Goal: Information Seeking & Learning: Understand process/instructions

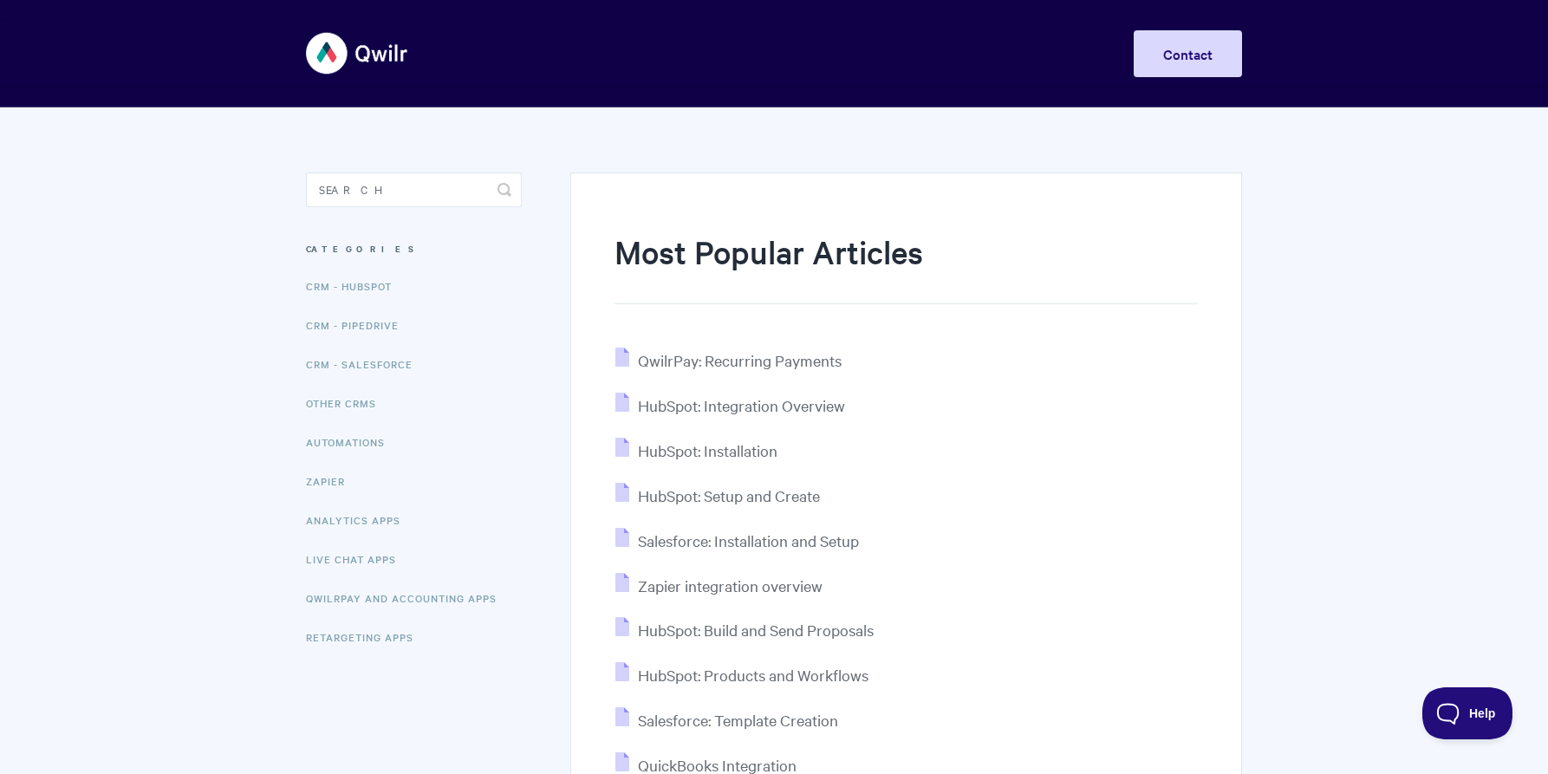
click at [358, 206] on aside "Toggle Search Categories CRM - HubSpot CRM - Pipedrive CRM - Salesforce Other C…" at bounding box center [414, 429] width 216 height 512
click at [377, 184] on input "Search" at bounding box center [414, 190] width 216 height 35
type input "thumbnail"
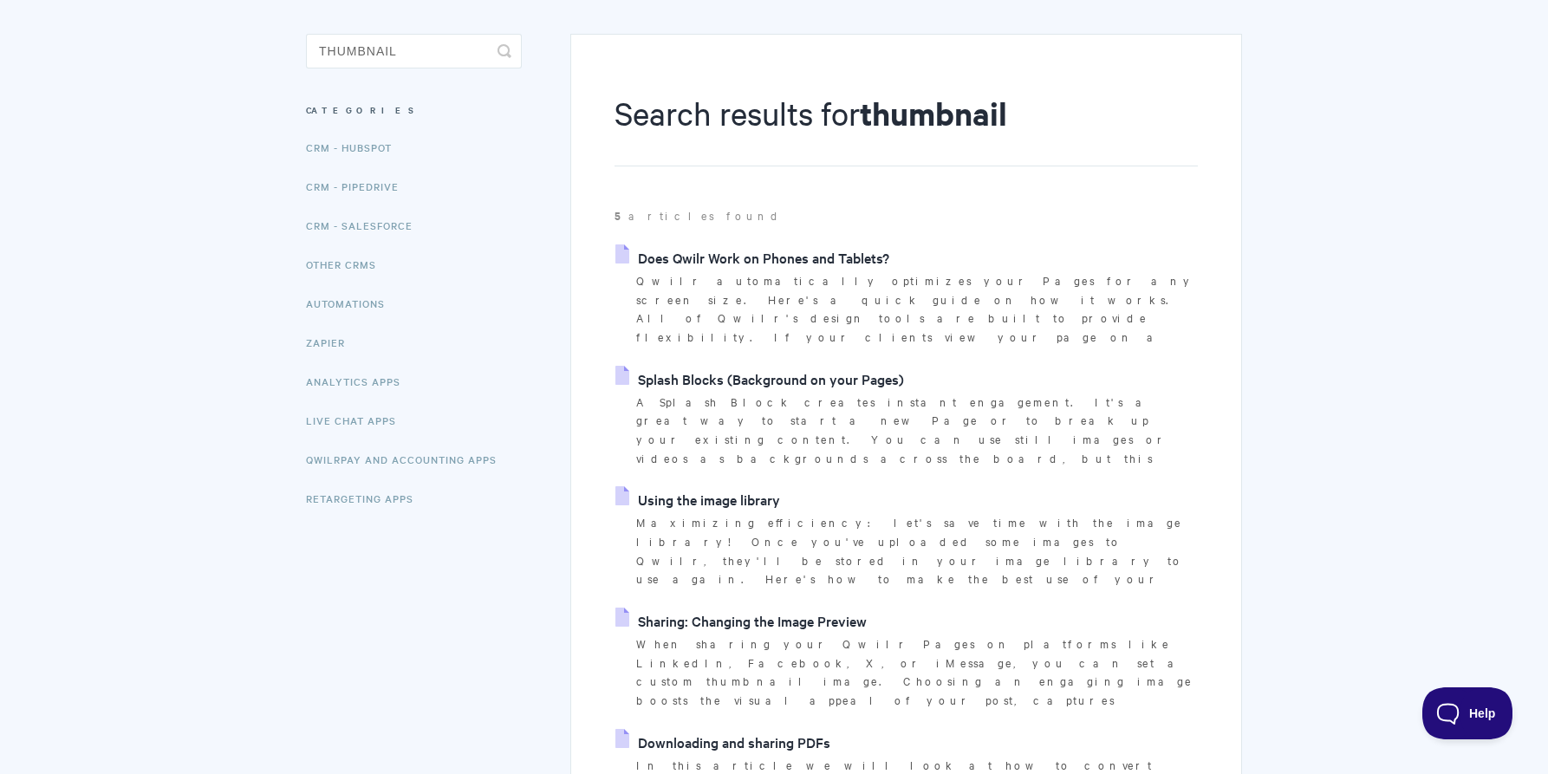
scroll to position [119, 0]
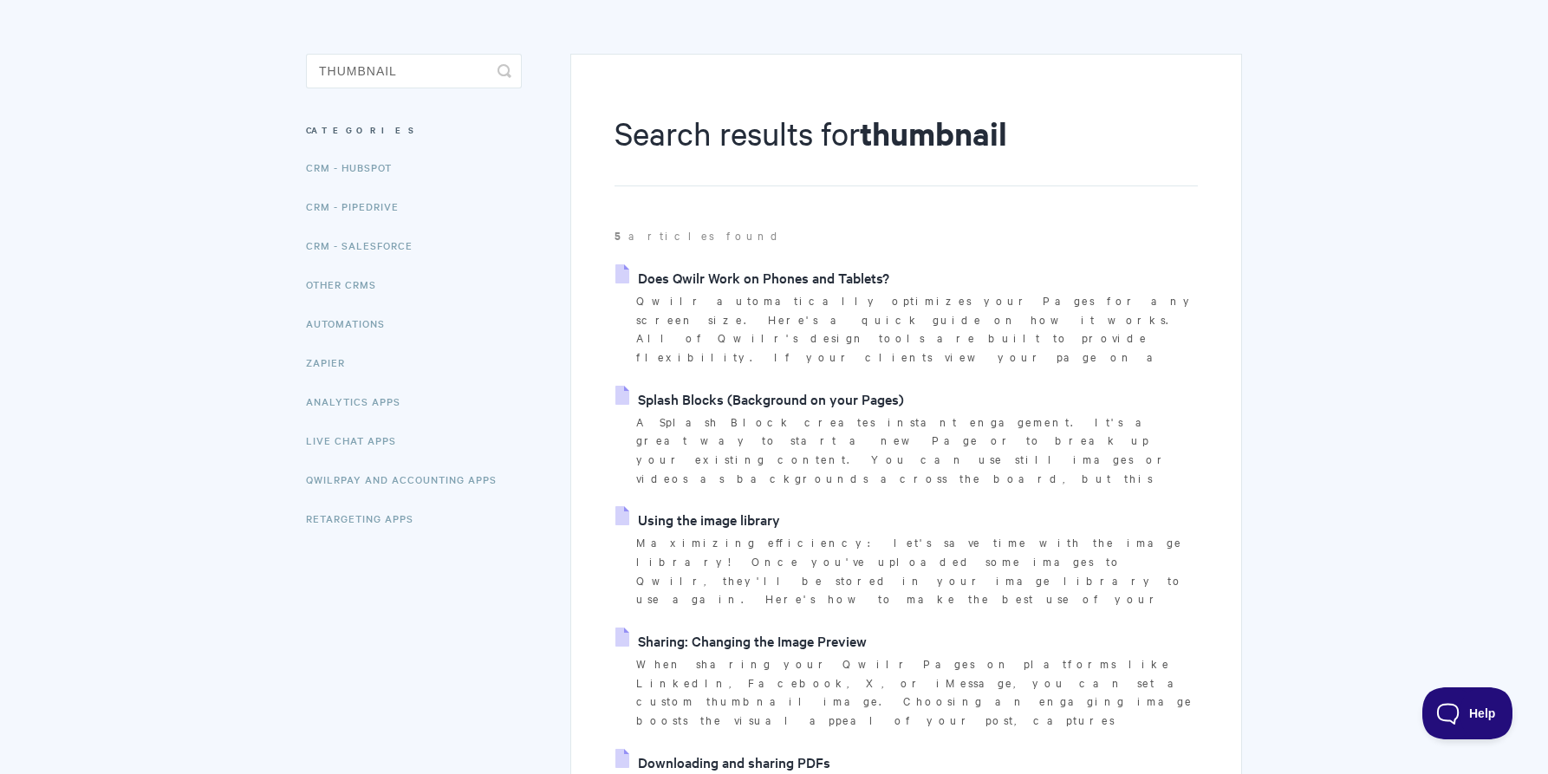
click at [741, 628] on link "Sharing: Changing the Image Preview" at bounding box center [741, 641] width 251 height 26
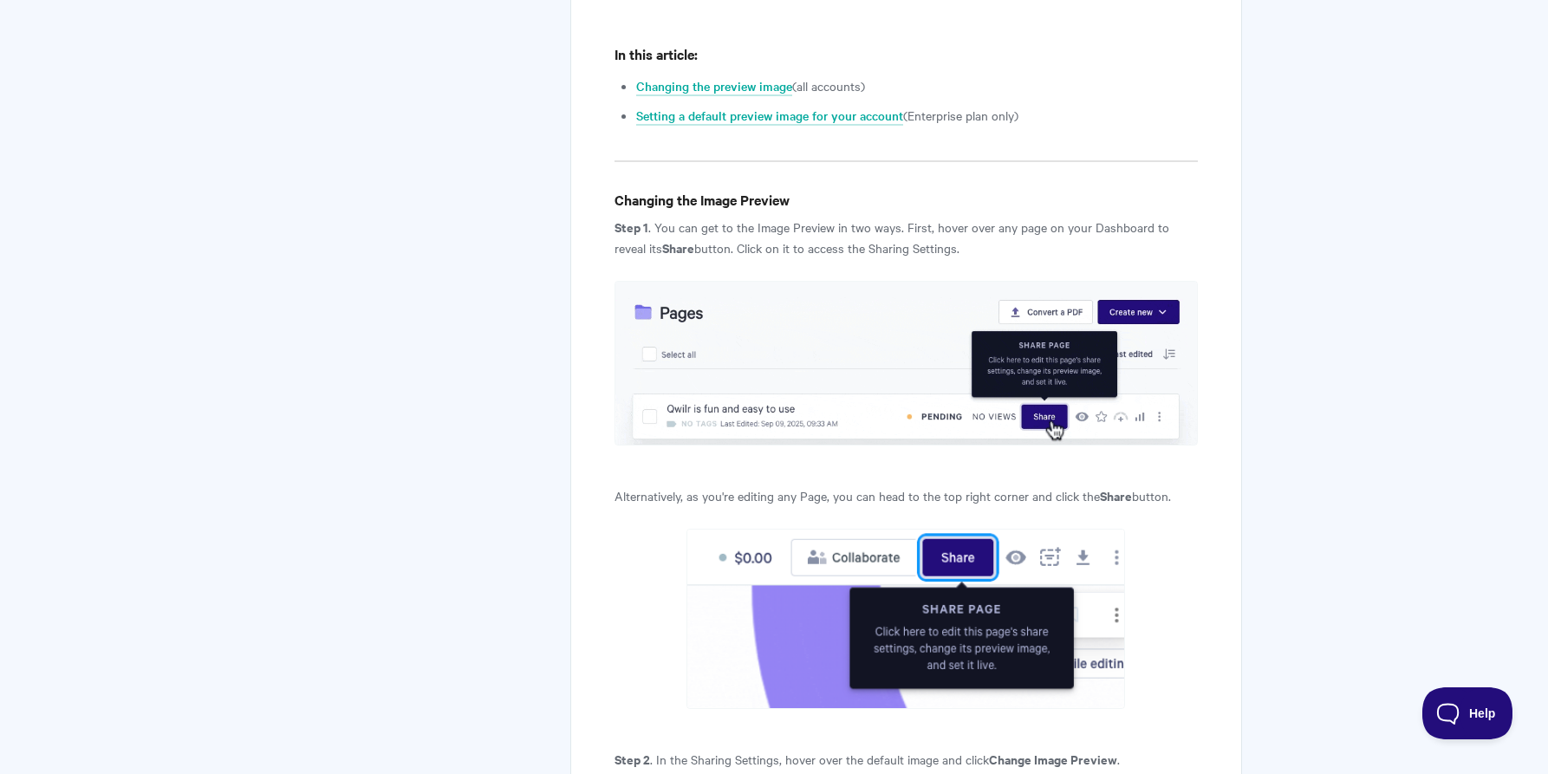
scroll to position [836, 0]
click at [733, 125] on link "Setting a default preview image for your account" at bounding box center [769, 117] width 267 height 19
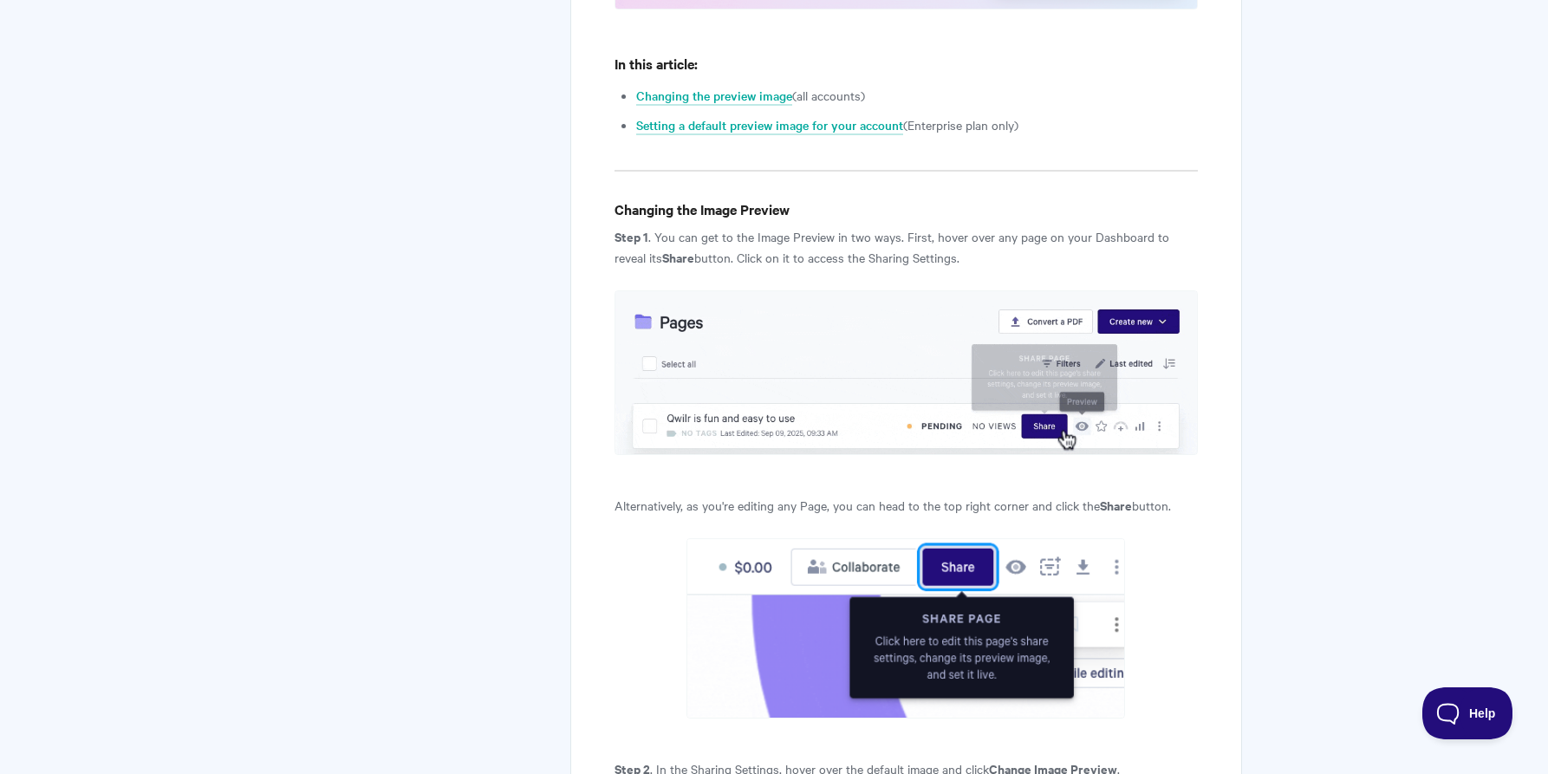
scroll to position [836, 0]
